Goal: Check status: Check status

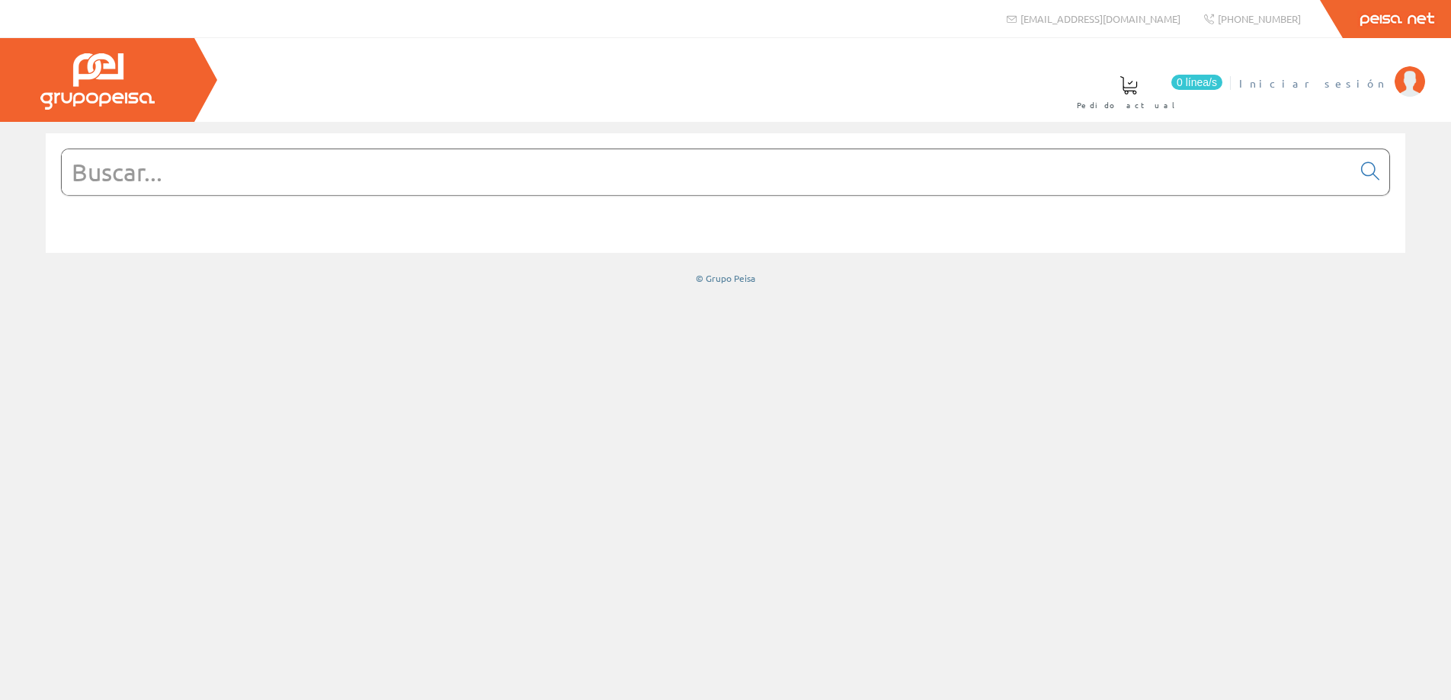
click at [1366, 88] on span "Iniciar sesión" at bounding box center [1313, 82] width 148 height 15
click at [1284, 82] on span "HERMANOS [PERSON_NAME] [PERSON_NAME]" at bounding box center [1193, 82] width 388 height 15
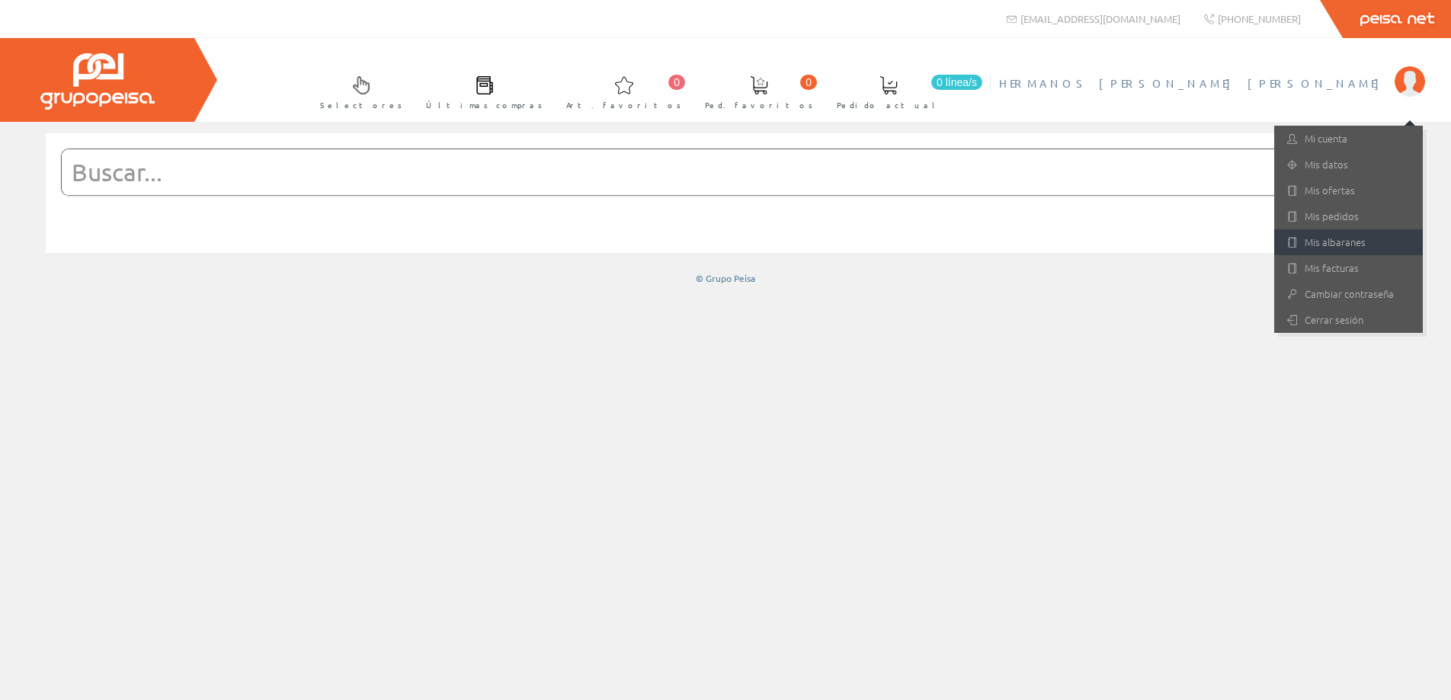
click at [1342, 242] on link "Mis albaranes" at bounding box center [1348, 242] width 149 height 26
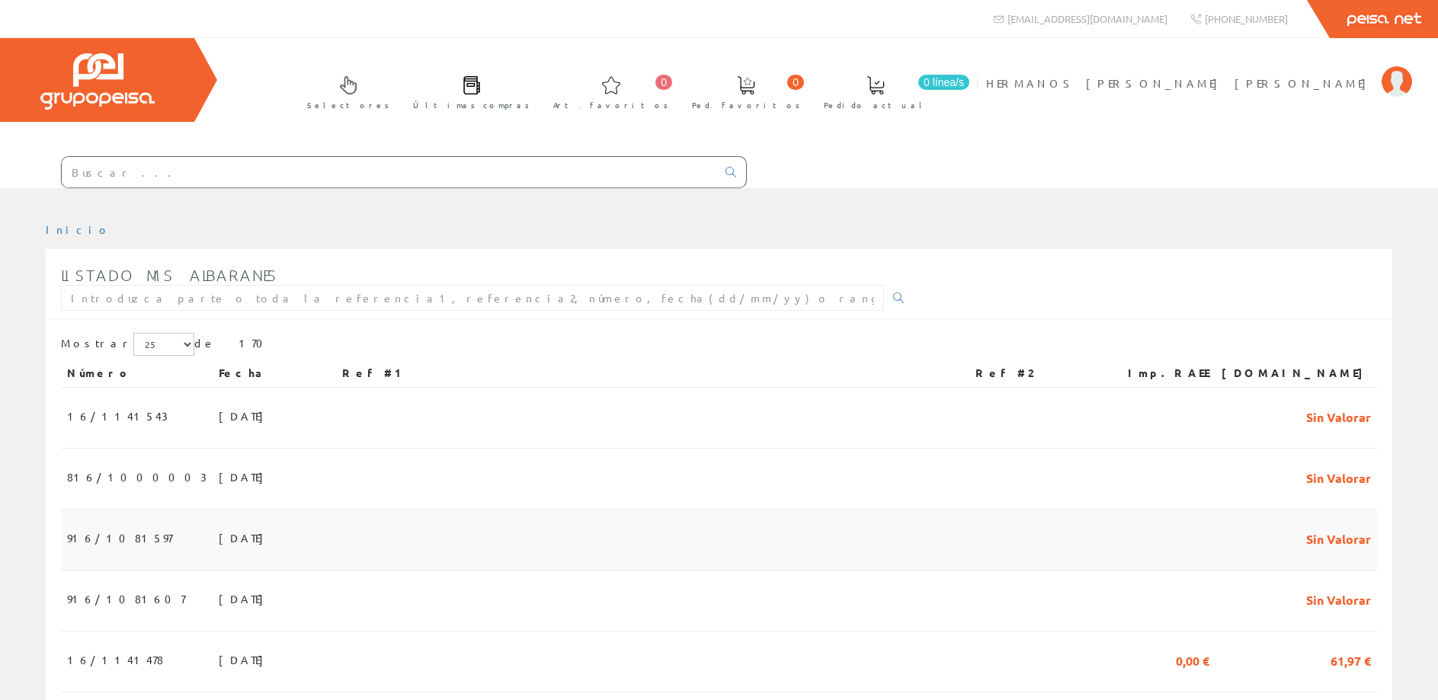
scroll to position [78, 0]
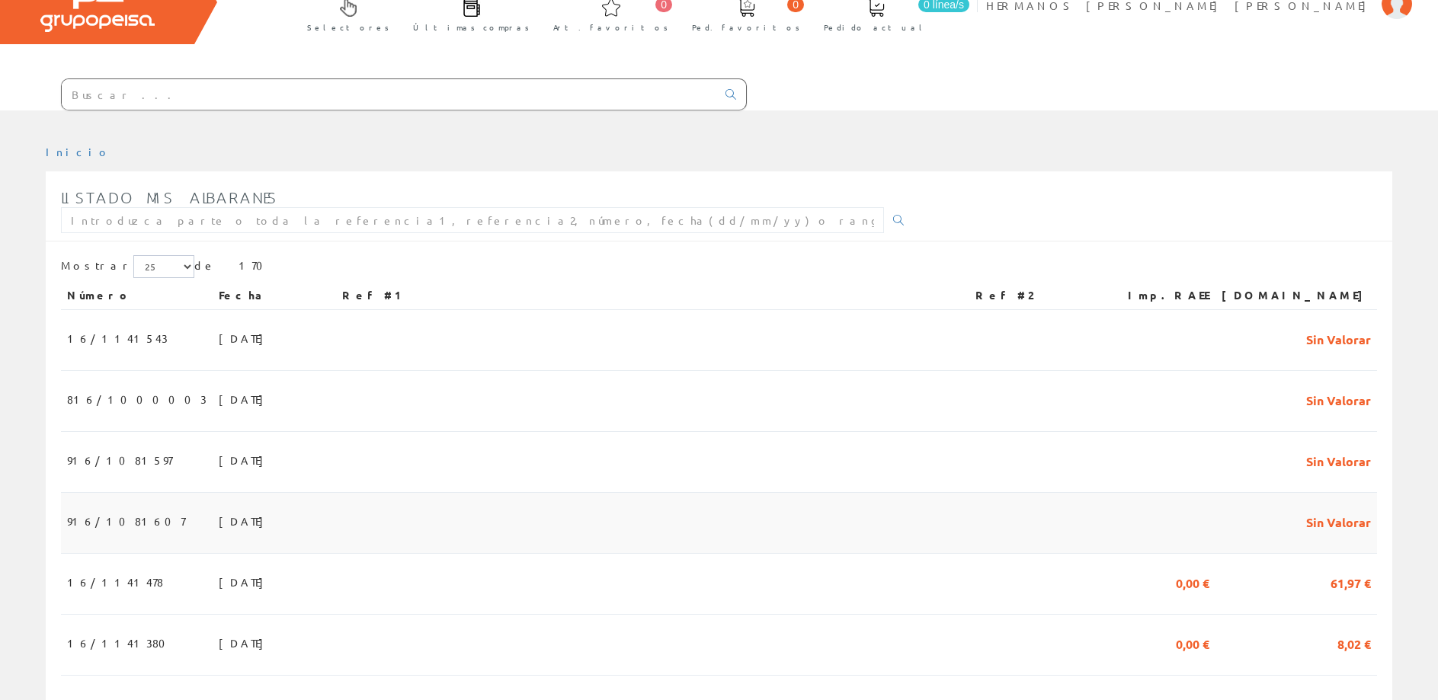
click at [219, 523] on span "19/09/2025" at bounding box center [245, 521] width 53 height 26
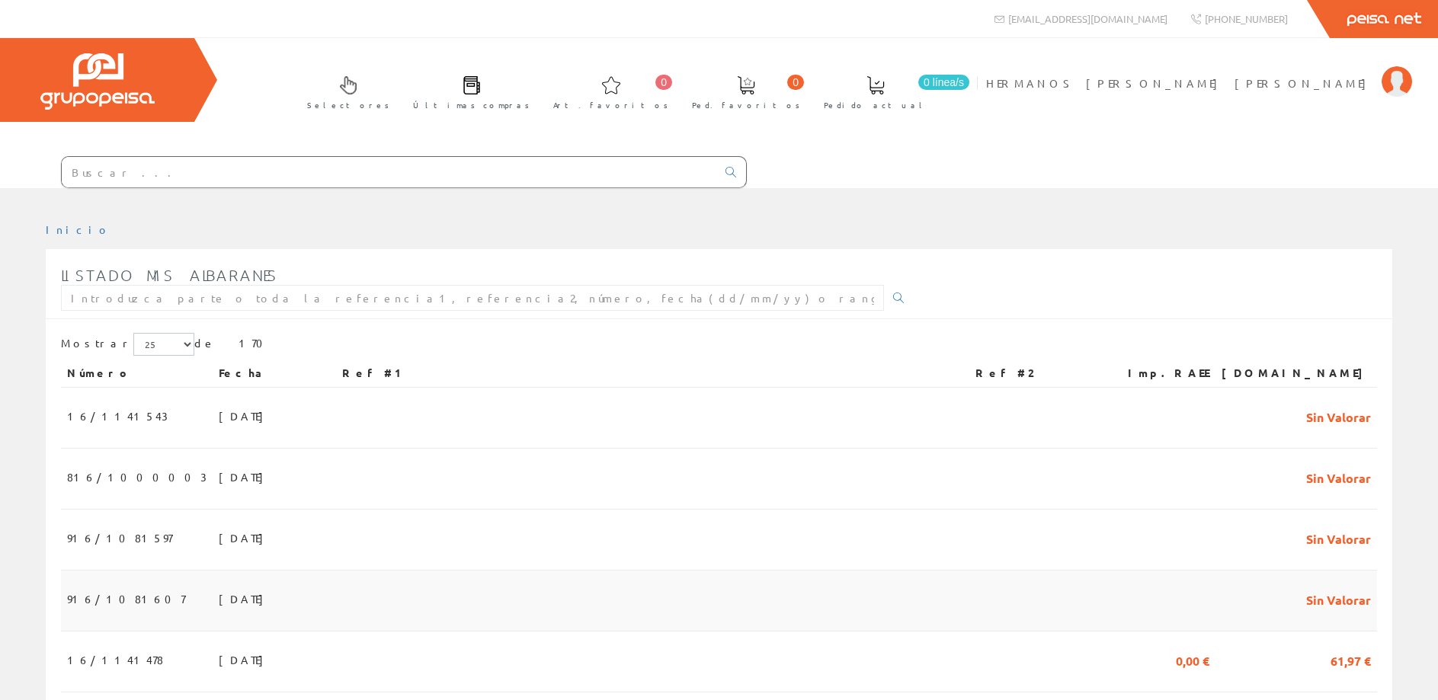
scroll to position [78, 0]
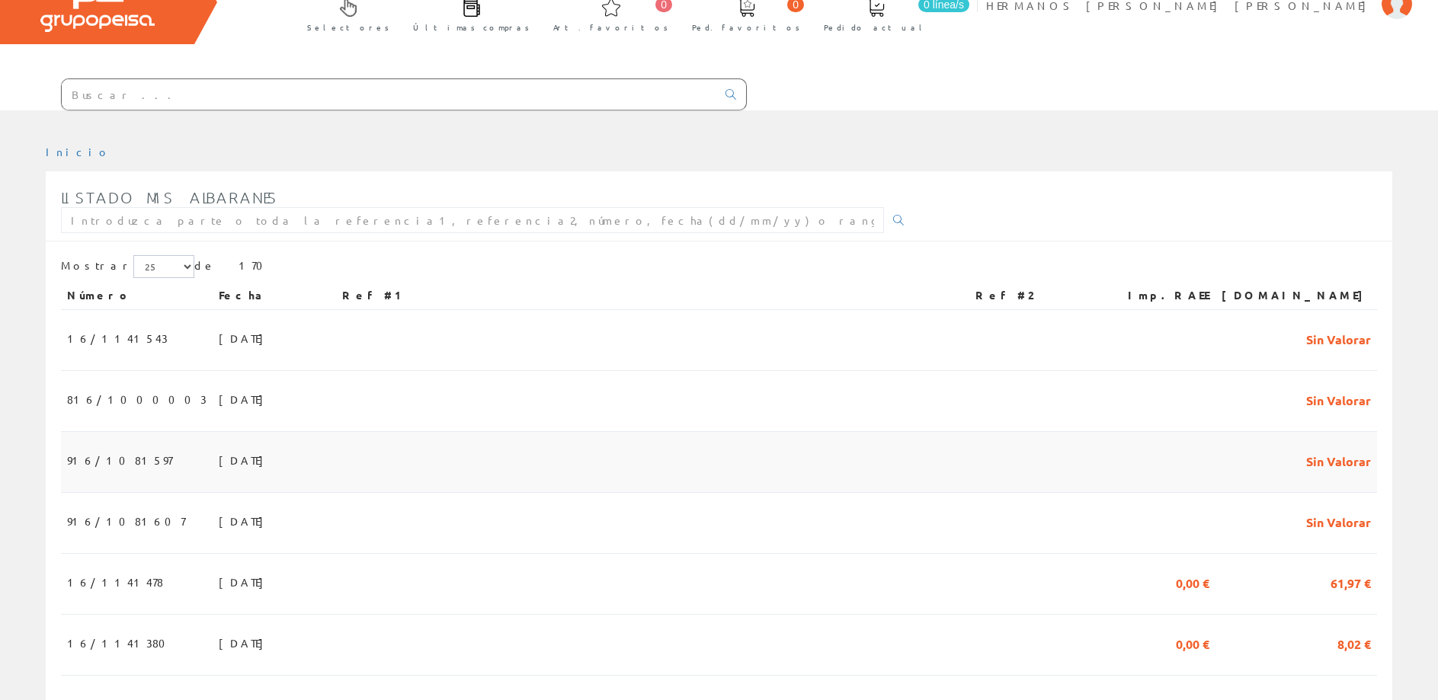
click at [1340, 456] on span "Sin Valorar" at bounding box center [1338, 460] width 65 height 26
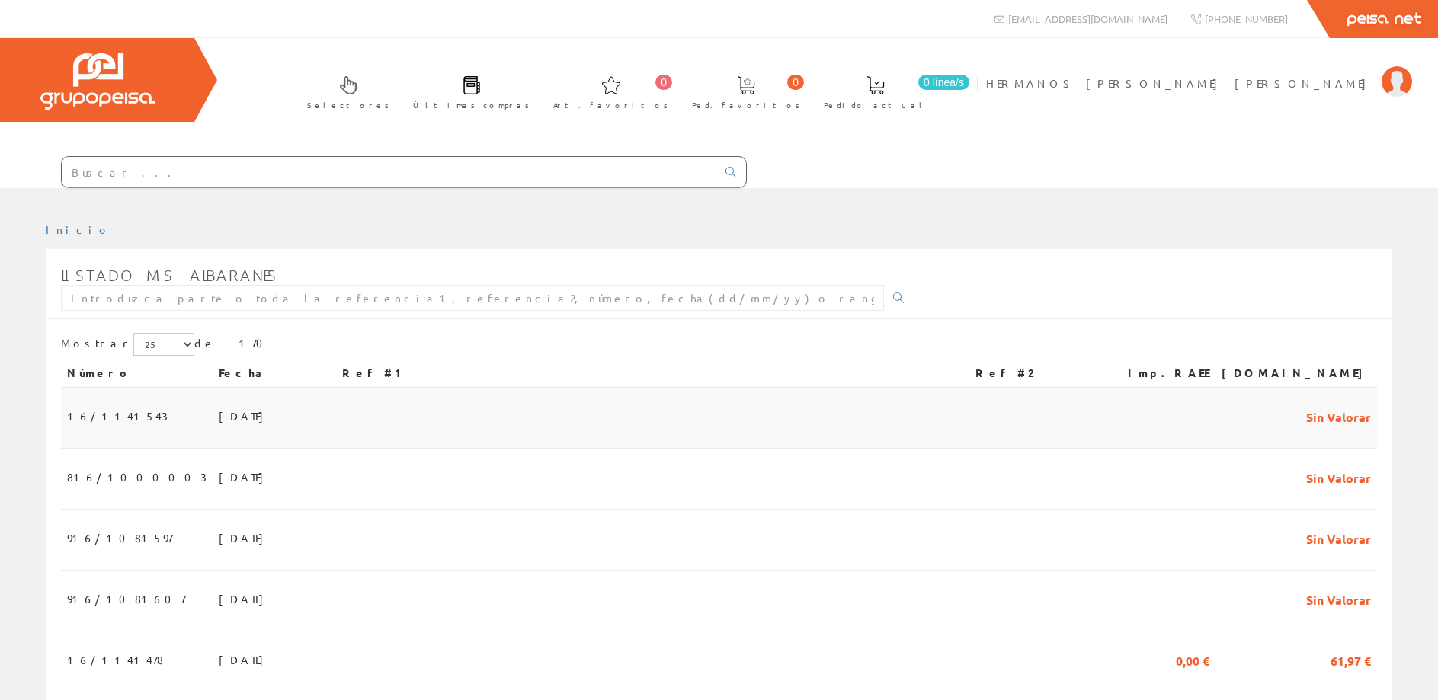
scroll to position [78, 0]
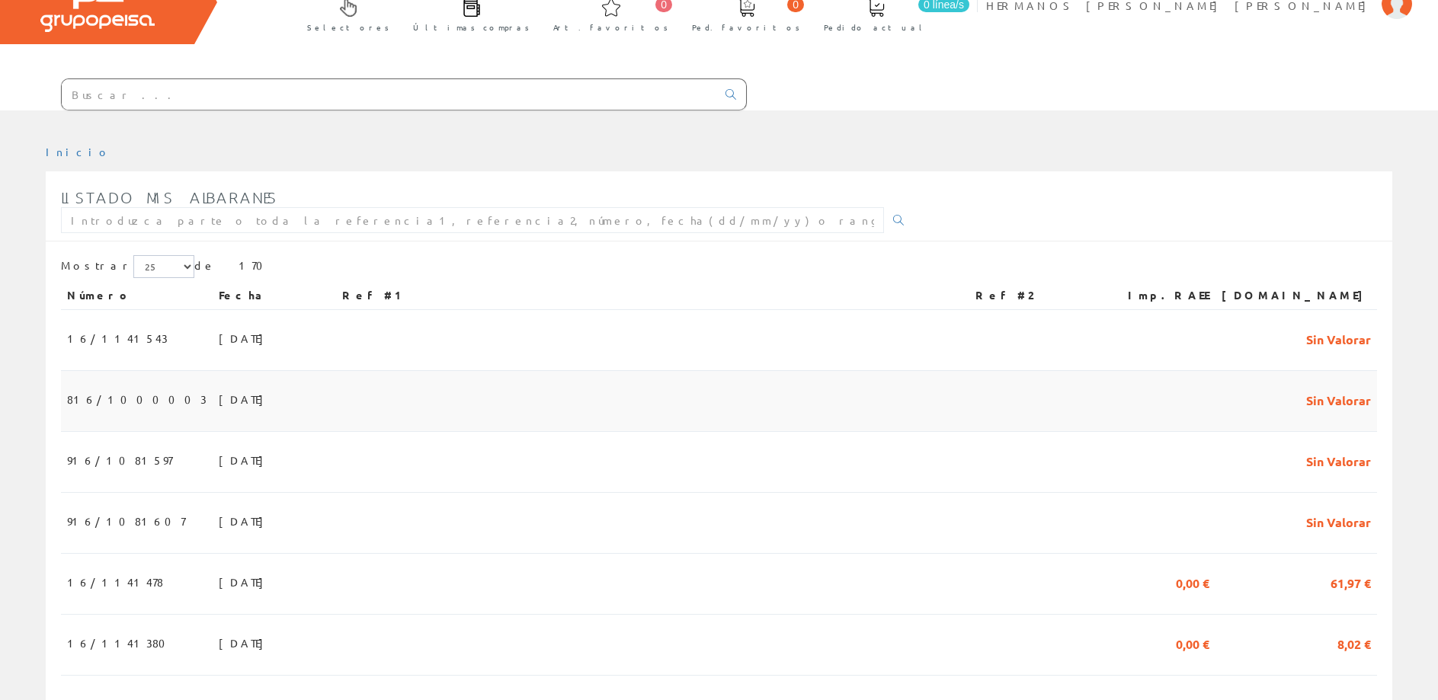
click at [219, 397] on span "[DATE]" at bounding box center [245, 399] width 53 height 26
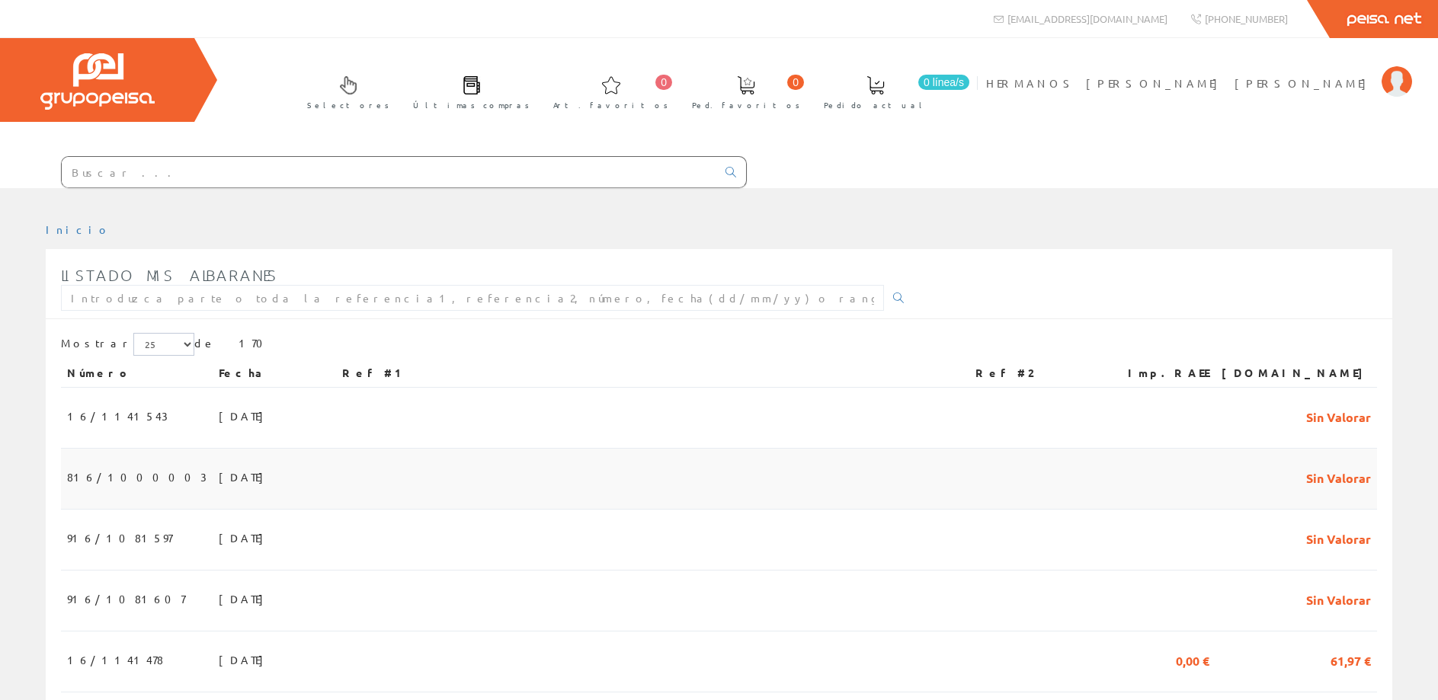
scroll to position [78, 0]
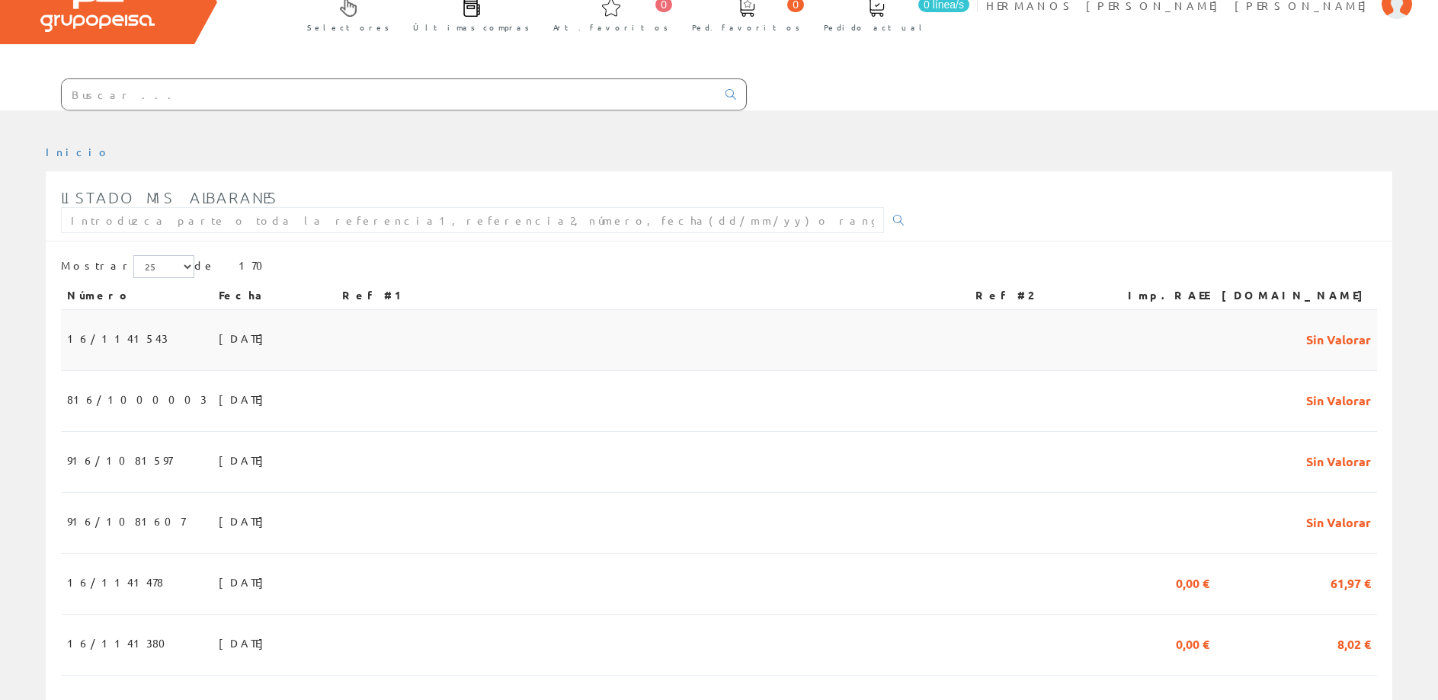
click at [219, 339] on span "[DATE]" at bounding box center [245, 338] width 53 height 26
